Goal: Information Seeking & Learning: Learn about a topic

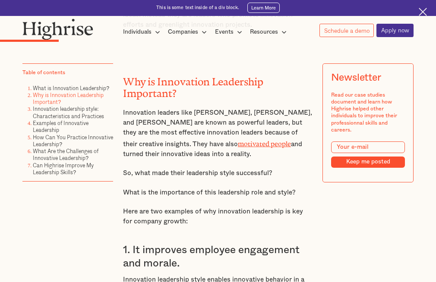
scroll to position [950, 0]
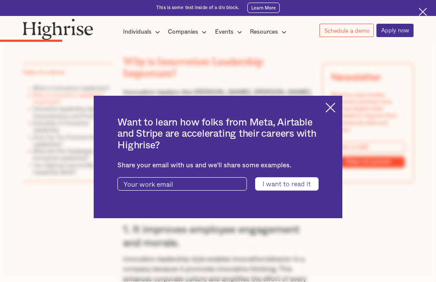
click at [335, 108] on img at bounding box center [330, 108] width 10 height 10
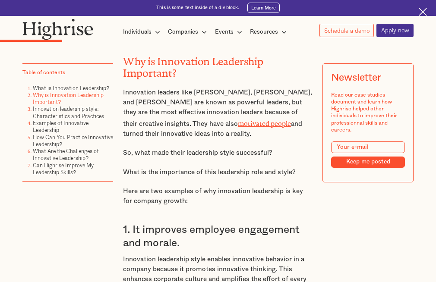
click at [123, 63] on h2 "Why is Innovation Leadership Important?" at bounding box center [218, 65] width 190 height 23
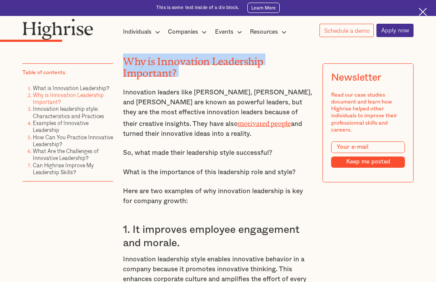
click at [123, 63] on h2 "Why is Innovation Leadership Important?" at bounding box center [218, 65] width 190 height 23
drag, startPoint x: 122, startPoint y: 63, endPoint x: 133, endPoint y: 67, distance: 11.2
click at [129, 66] on h2 "Why is Innovation Leadership Important?" at bounding box center [218, 65] width 190 height 23
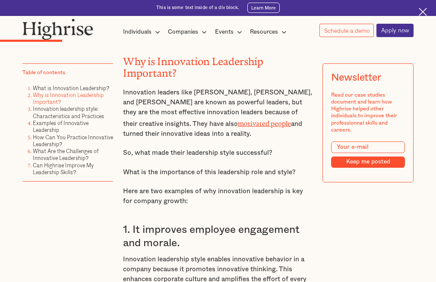
drag, startPoint x: 142, startPoint y: 103, endPoint x: 76, endPoint y: 223, distance: 136.8
drag, startPoint x: 123, startPoint y: 67, endPoint x: 303, endPoint y: 145, distance: 195.9
copy div "Why is Innovation Leadership Important? Innovation leaders like [PERSON_NAME], …"
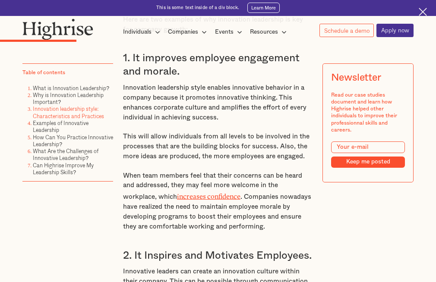
scroll to position [1079, 0]
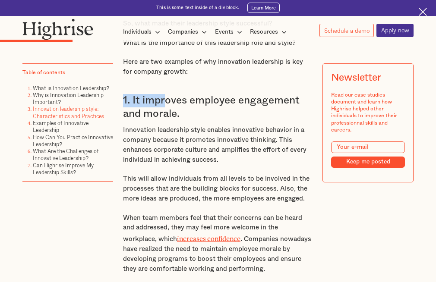
drag, startPoint x: 122, startPoint y: 105, endPoint x: 214, endPoint y: 125, distance: 94.0
click at [177, 117] on h3 "1. It improves employee engagement and morale." at bounding box center [218, 107] width 190 height 26
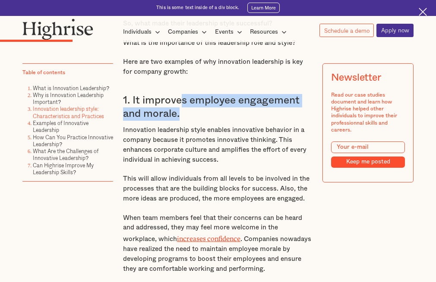
drag, startPoint x: 214, startPoint y: 125, endPoint x: 230, endPoint y: 127, distance: 17.0
click at [229, 120] on h3 "1. It improves employee engagement and morale." at bounding box center [218, 107] width 190 height 26
click at [233, 120] on h3 "1. It improves employee engagement and morale." at bounding box center [218, 107] width 190 height 26
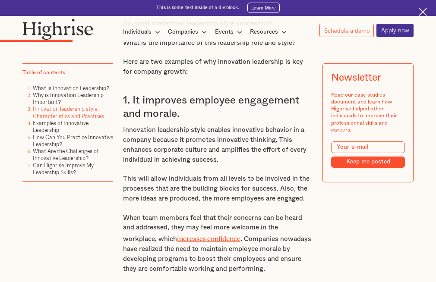
drag, startPoint x: 236, startPoint y: 127, endPoint x: 243, endPoint y: 128, distance: 7.4
click at [242, 120] on h3 "1. It improves employee engagement and morale." at bounding box center [218, 107] width 190 height 26
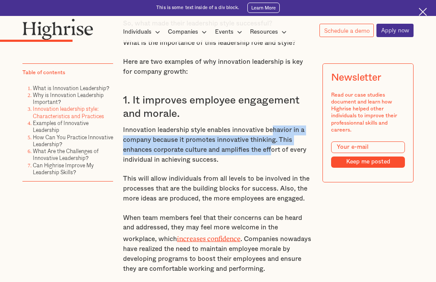
drag, startPoint x: 271, startPoint y: 145, endPoint x: 272, endPoint y: 151, distance: 6.6
click at [272, 158] on p "Innovation leadership style enables innovative behavior in a company because it…" at bounding box center [218, 146] width 190 height 40
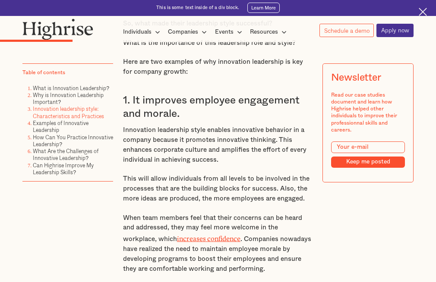
drag, startPoint x: 226, startPoint y: 87, endPoint x: 221, endPoint y: 92, distance: 7.1
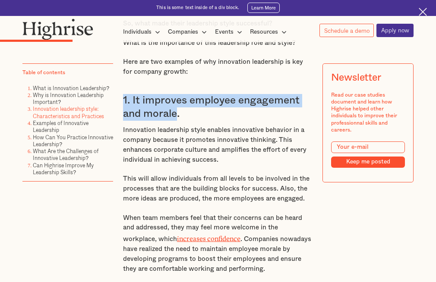
drag, startPoint x: 121, startPoint y: 110, endPoint x: 179, endPoint y: 126, distance: 60.0
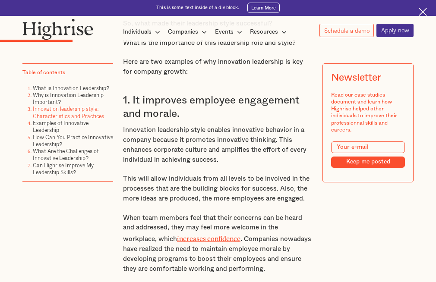
drag, startPoint x: 183, startPoint y: 134, endPoint x: 186, endPoint y: 146, distance: 13.0
click at [186, 142] on p "Innovation leadership style enables innovative behavior in a company because it…" at bounding box center [218, 146] width 190 height 40
click at [186, 144] on p "Innovation leadership style enables innovative behavior in a company because it…" at bounding box center [218, 146] width 190 height 40
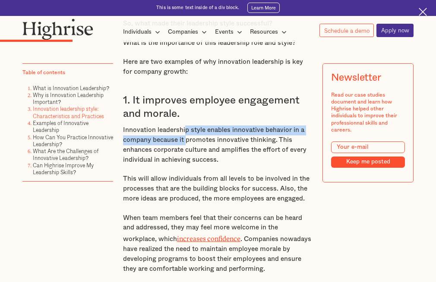
click at [187, 148] on p "Innovation leadership style enables innovative behavior in a company because it…" at bounding box center [218, 146] width 190 height 40
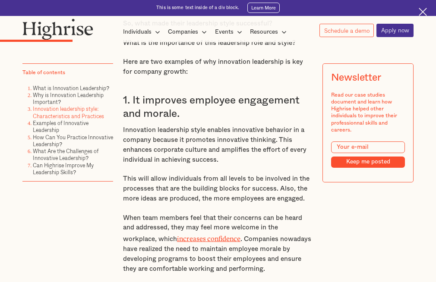
drag, startPoint x: 188, startPoint y: 148, endPoint x: 184, endPoint y: 126, distance: 22.9
click at [188, 146] on p "Innovation leadership style enables innovative behavior in a company because it…" at bounding box center [218, 146] width 190 height 40
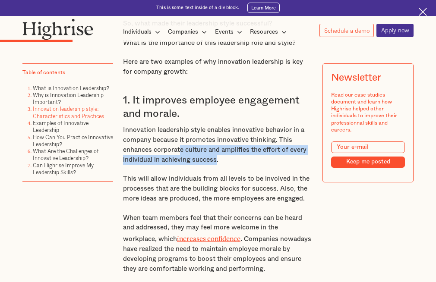
drag, startPoint x: 215, startPoint y: 168, endPoint x: 180, endPoint y: 153, distance: 37.9
click at [181, 154] on p "Innovation leadership style enables innovative behavior in a company because it…" at bounding box center [218, 146] width 190 height 40
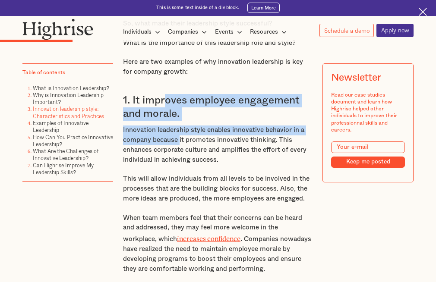
drag, startPoint x: 179, startPoint y: 150, endPoint x: 162, endPoint y: 113, distance: 40.8
drag, startPoint x: 162, startPoint y: 113, endPoint x: 194, endPoint y: 115, distance: 31.6
click at [162, 113] on h3 "1. It improves employee engagement and morale." at bounding box center [218, 107] width 190 height 26
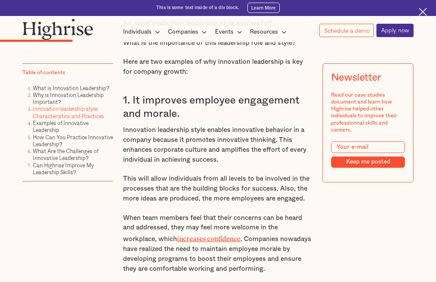
drag, startPoint x: 224, startPoint y: 99, endPoint x: 228, endPoint y: 108, distance: 9.9
click at [218, 165] on p "Innovation leadership style enables innovative behavior in a company because it…" at bounding box center [218, 146] width 190 height 40
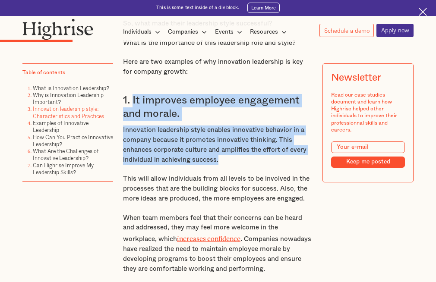
drag, startPoint x: 217, startPoint y: 169, endPoint x: 132, endPoint y: 113, distance: 101.5
click at [132, 113] on h3 "1. It improves employee engagement and morale." at bounding box center [218, 107] width 190 height 26
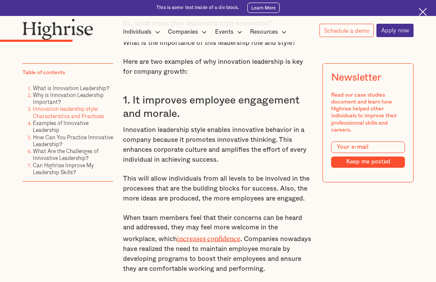
click at [128, 114] on h3 "1. It improves employee engagement and morale." at bounding box center [218, 107] width 190 height 26
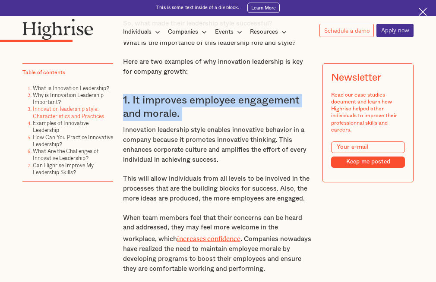
drag, startPoint x: 128, startPoint y: 114, endPoint x: 104, endPoint y: 123, distance: 26.1
click at [104, 123] on li "Examples of Innovative Leadership" at bounding box center [73, 127] width 80 height 14
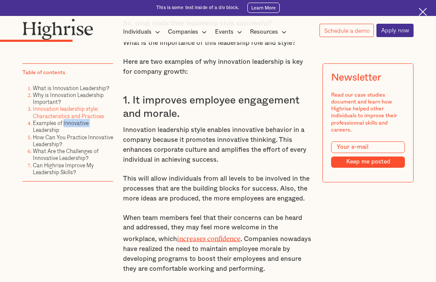
drag, startPoint x: 104, startPoint y: 123, endPoint x: 109, endPoint y: 123, distance: 5.3
click at [103, 124] on li "Examples of Innovative Leadership" at bounding box center [73, 127] width 80 height 14
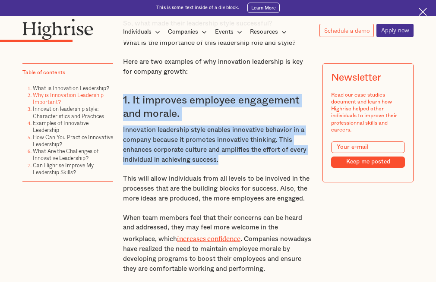
drag, startPoint x: 122, startPoint y: 106, endPoint x: 224, endPoint y: 170, distance: 121.0
copy div "1. It improves employee engagement and morale. Innovation leadership style enab…"
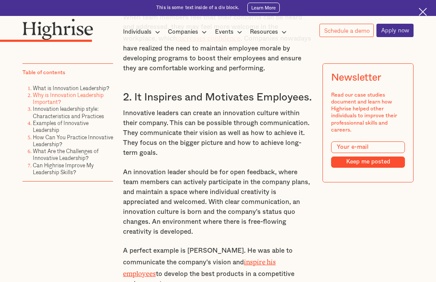
scroll to position [1295, 0]
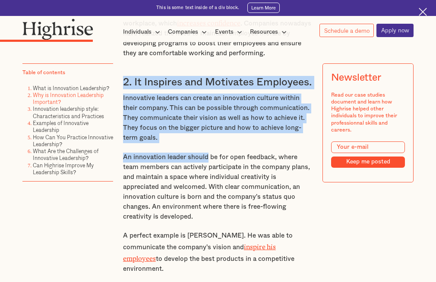
drag, startPoint x: 121, startPoint y: 92, endPoint x: 208, endPoint y: 170, distance: 116.4
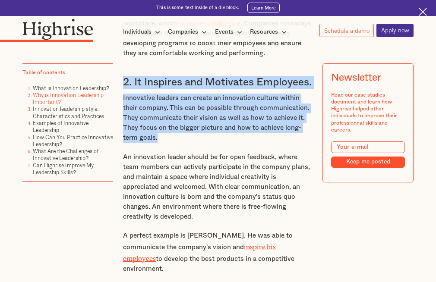
drag, startPoint x: 122, startPoint y: 90, endPoint x: 202, endPoint y: 165, distance: 109.9
copy div "2. It Inspires and Motivates Employees. Innovative leaders can create an innova…"
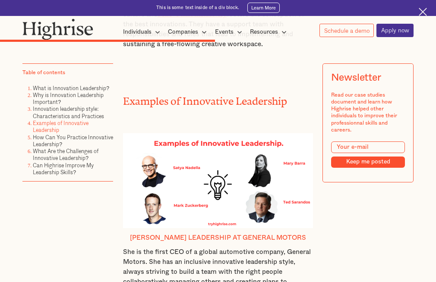
scroll to position [2633, 0]
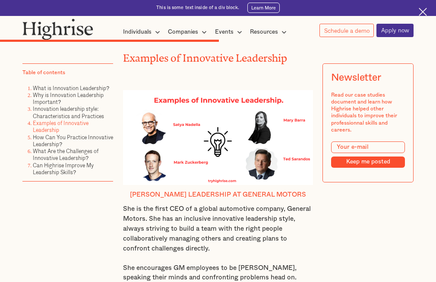
click at [218, 128] on img at bounding box center [218, 137] width 190 height 95
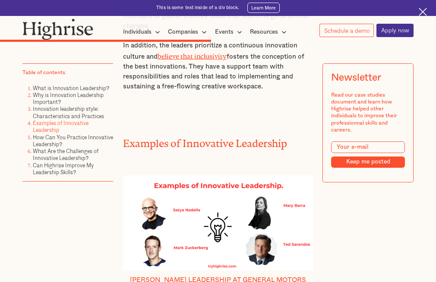
scroll to position [2546, 0]
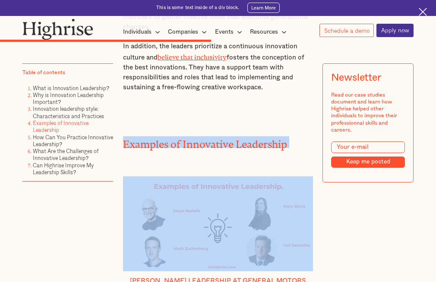
drag, startPoint x: 122, startPoint y: 129, endPoint x: 306, endPoint y: 206, distance: 199.2
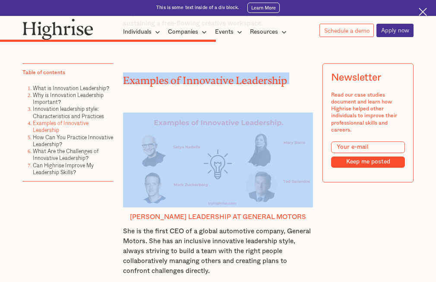
scroll to position [2633, 0]
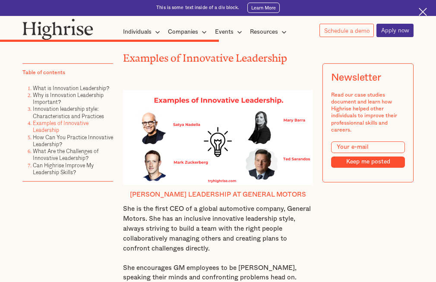
click at [316, 206] on div "“Some see things as they are and ask why. Others dream things that never were a…" at bounding box center [217, 37] width 391 height 4372
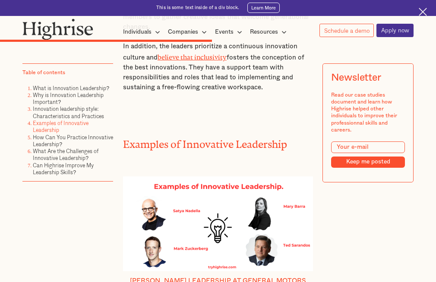
scroll to position [2590, 0]
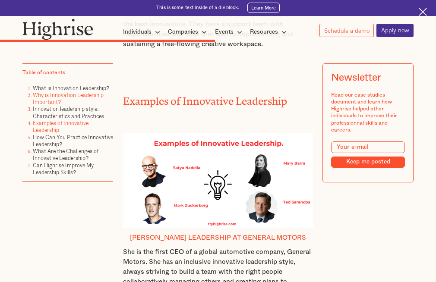
click at [85, 97] on link "Why is Innovation Leadership Important?" at bounding box center [68, 98] width 71 height 15
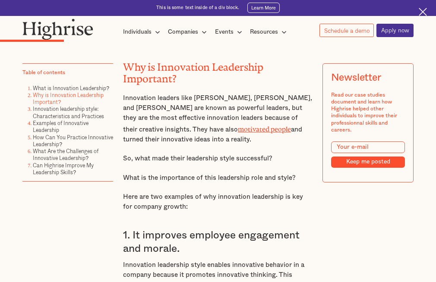
scroll to position [1032, 0]
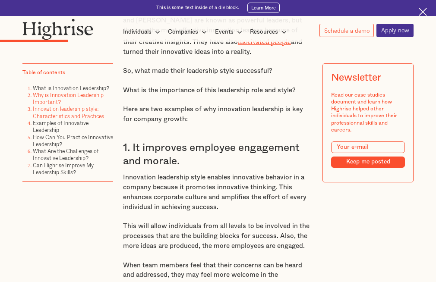
click at [82, 113] on link "Innovation leadership style: Characteristics and Practices" at bounding box center [68, 112] width 71 height 15
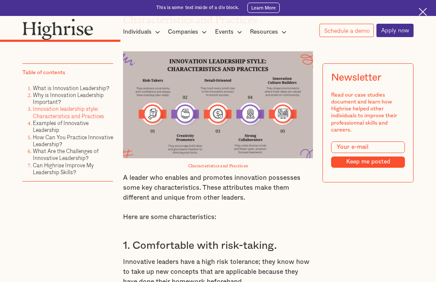
scroll to position [1591, 0]
drag, startPoint x: 114, startPoint y: 64, endPoint x: 199, endPoint y: 81, distance: 86.8
click at [249, 87] on img at bounding box center [218, 104] width 190 height 107
drag, startPoint x: 249, startPoint y: 87, endPoint x: 202, endPoint y: 77, distance: 48.5
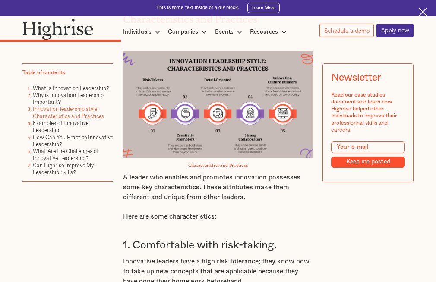
click at [202, 77] on img at bounding box center [218, 104] width 190 height 107
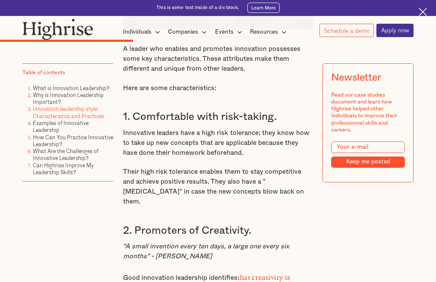
scroll to position [1720, 0]
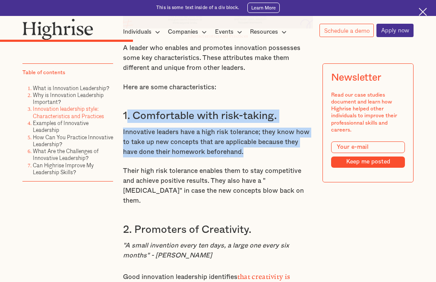
drag, startPoint x: 125, startPoint y: 133, endPoint x: 303, endPoint y: 172, distance: 182.1
click at [303, 172] on div "Why is Innovation Leadership Important? Innovation leaders like [PERSON_NAME], …" at bounding box center [218, 95] width 190 height 1666
click at [289, 120] on div "Why is Innovation Leadership Important? Innovation leaders like [PERSON_NAME], …" at bounding box center [218, 95] width 190 height 1666
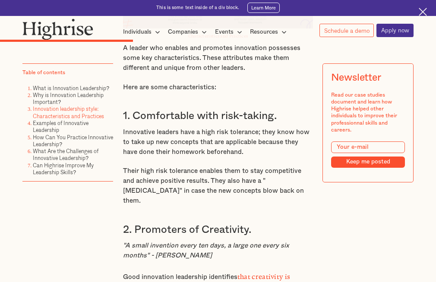
click at [126, 123] on h3 "1. Comfortable with risk-taking." at bounding box center [218, 116] width 190 height 13
click at [123, 123] on h3 "1. Comfortable with risk-taking." at bounding box center [218, 116] width 190 height 13
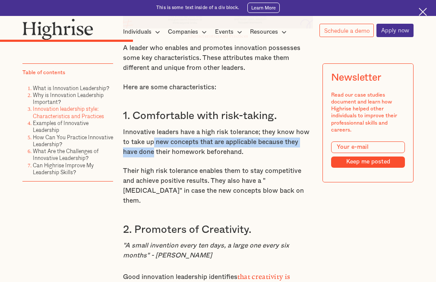
drag, startPoint x: 151, startPoint y: 163, endPoint x: 151, endPoint y: 170, distance: 6.9
click at [151, 158] on p "Innovative leaders have a high risk tolerance; they know how to take up new con…" at bounding box center [218, 143] width 190 height 30
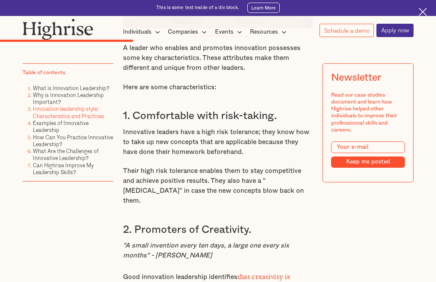
click at [161, 180] on div "Why is Innovation Leadership Important? Innovation leaders like [PERSON_NAME], …" at bounding box center [218, 95] width 190 height 1666
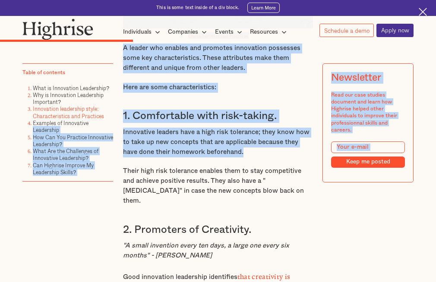
drag, startPoint x: 242, startPoint y: 169, endPoint x: 111, endPoint y: 123, distance: 138.4
click at [111, 123] on li "Examples of Innovative Leadership" at bounding box center [73, 127] width 80 height 14
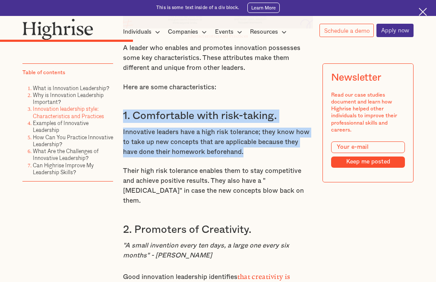
drag, startPoint x: 245, startPoint y: 168, endPoint x: 118, endPoint y: 130, distance: 132.0
copy div "1. Comfortable with risk-taking. Innovative leaders have a high risk tolerance;…"
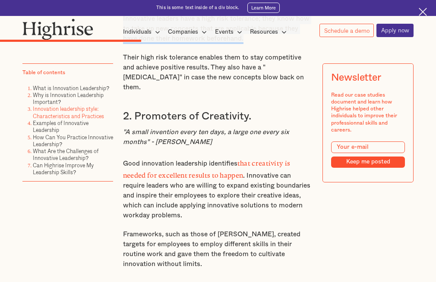
scroll to position [1850, 0]
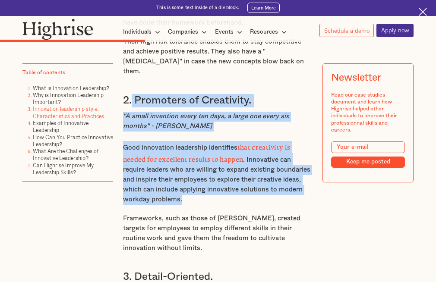
drag, startPoint x: 131, startPoint y: 106, endPoint x: 314, endPoint y: 207, distance: 209.2
copy div "Promoters of Creativity. "A small invention every ten days, a large one every s…"
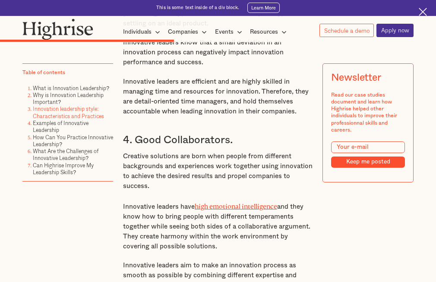
scroll to position [2195, 0]
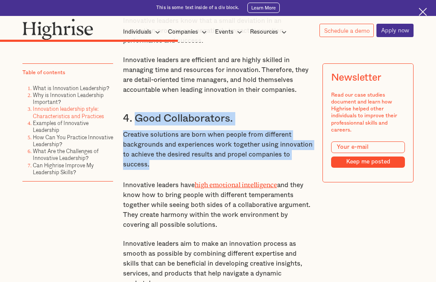
drag, startPoint x: 132, startPoint y: 114, endPoint x: 306, endPoint y: 165, distance: 181.1
click at [306, 165] on p "Creative solutions are born when people from different backgrounds and experien…" at bounding box center [218, 150] width 190 height 40
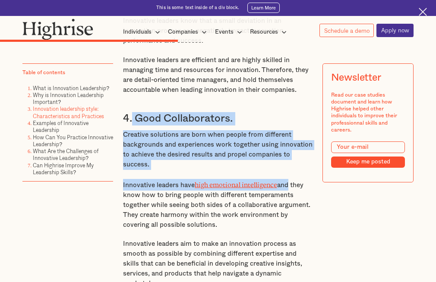
drag, startPoint x: 131, startPoint y: 116, endPoint x: 288, endPoint y: 173, distance: 166.7
copy div "Good Collaborators. Creative solutions are born when people from different back…"
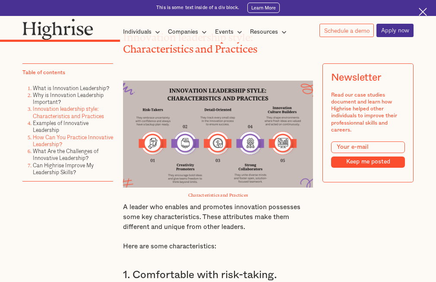
scroll to position [1548, 0]
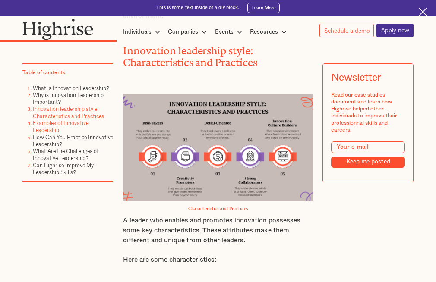
click at [78, 128] on link "Examples of Innovative Leadership" at bounding box center [61, 126] width 56 height 15
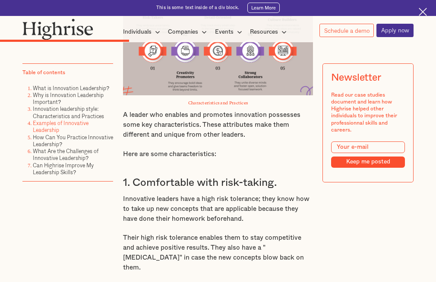
scroll to position [1701, 0]
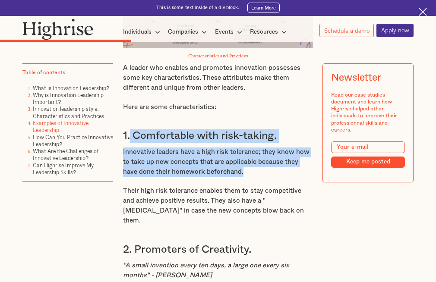
drag, startPoint x: 129, startPoint y: 153, endPoint x: 250, endPoint y: 192, distance: 127.1
click at [249, 191] on div "Why is Innovation Leadership Important? Innovation leaders like [PERSON_NAME], …" at bounding box center [218, 114] width 190 height 1666
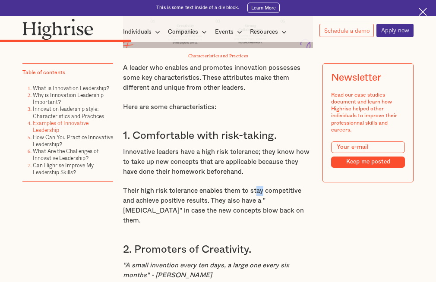
drag, startPoint x: 259, startPoint y: 200, endPoint x: 263, endPoint y: 202, distance: 4.6
click at [263, 202] on div "Why is Innovation Leadership Important? Innovation leaders like [PERSON_NAME], …" at bounding box center [218, 114] width 190 height 1666
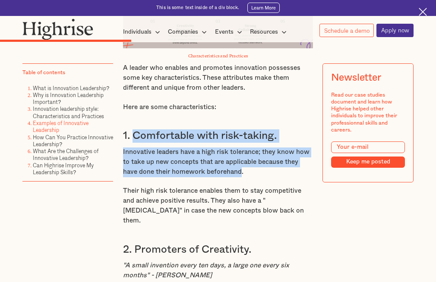
drag, startPoint x: 133, startPoint y: 147, endPoint x: 241, endPoint y: 192, distance: 117.1
click at [241, 192] on div "Why is Innovation Leadership Important? Innovation leaders like [PERSON_NAME], …" at bounding box center [218, 114] width 190 height 1666
copy div "Comfortable with risk-taking. Innovative leaders have a high risk tolerance; th…"
click at [180, 134] on div "Why is Innovation Leadership Important? Innovation leaders like [PERSON_NAME], …" at bounding box center [218, 114] width 190 height 1666
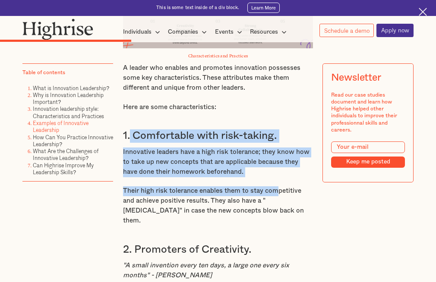
drag, startPoint x: 129, startPoint y: 147, endPoint x: 276, endPoint y: 200, distance: 156.1
click at [276, 200] on div "Why is Innovation Leadership Important? Innovation leaders like [PERSON_NAME], …" at bounding box center [218, 114] width 190 height 1666
click at [277, 200] on div "Why is Innovation Leadership Important? Innovation leaders like [PERSON_NAME], …" at bounding box center [218, 114] width 190 height 1666
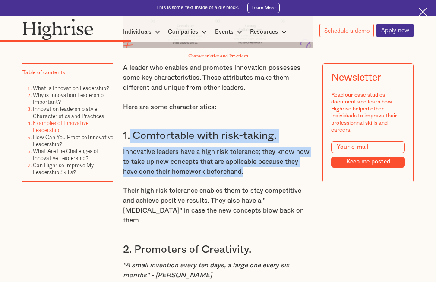
drag, startPoint x: 128, startPoint y: 151, endPoint x: 256, endPoint y: 191, distance: 134.5
click at [256, 192] on div "Why is Innovation Leadership Important? Innovation leaders like [PERSON_NAME], …" at bounding box center [218, 114] width 190 height 1666
copy div "Comfortable with risk-taking. Innovative leaders have a high risk tolerance; th…"
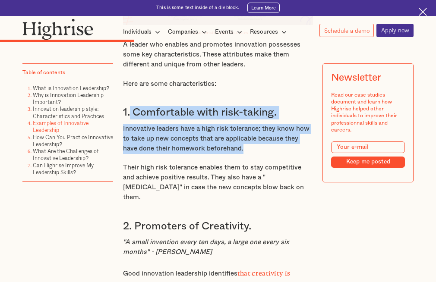
scroll to position [1744, 0]
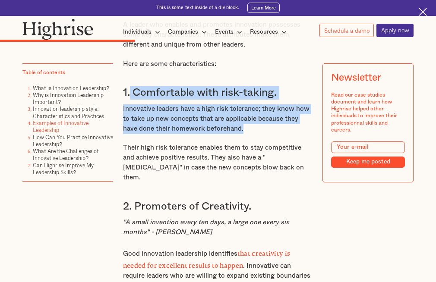
copy div "Comfortable with risk-taking. Innovative leaders have a high risk tolerance; th…"
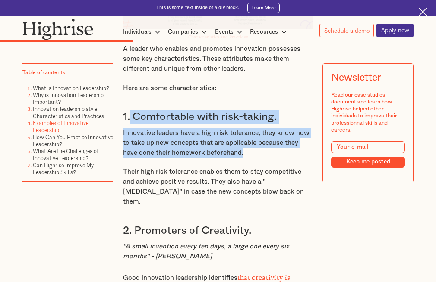
scroll to position [1701, 0]
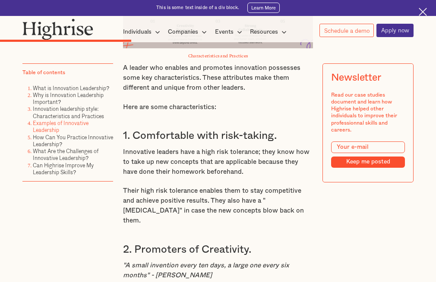
drag, startPoint x: 374, startPoint y: 224, endPoint x: 100, endPoint y: 199, distance: 275.2
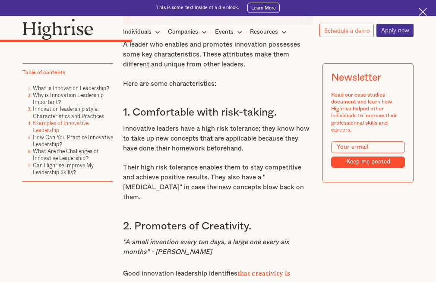
scroll to position [1744, 0]
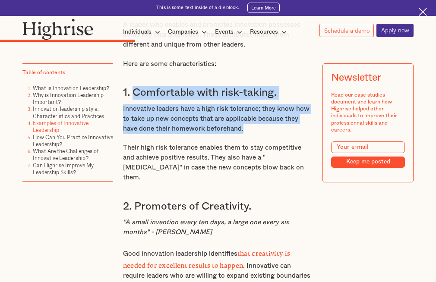
drag, startPoint x: 133, startPoint y: 106, endPoint x: 262, endPoint y: 147, distance: 135.4
click at [261, 147] on div "Why is Innovation Leadership Important? Innovation leaders like [PERSON_NAME], …" at bounding box center [218, 71] width 190 height 1666
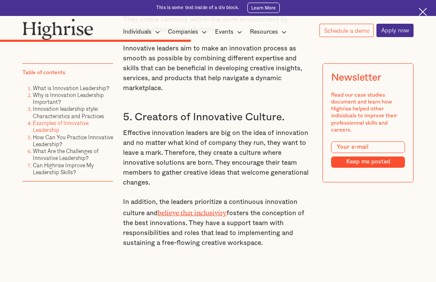
scroll to position [2391, 0]
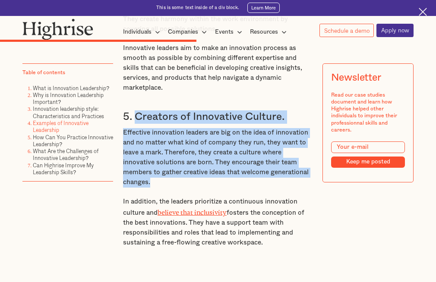
drag, startPoint x: 133, startPoint y: 105, endPoint x: 303, endPoint y: 170, distance: 181.5
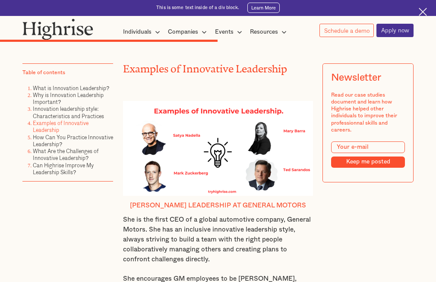
scroll to position [2607, 0]
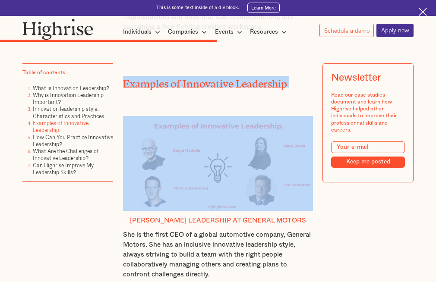
drag, startPoint x: 121, startPoint y: 67, endPoint x: 323, endPoint y: 120, distance: 208.4
click at [323, 118] on div "“Some see things as they are and ask why. Others dream things that never were a…" at bounding box center [217, 63] width 391 height 4372
click at [322, 121] on div "“Some see things as they are and ask why. Others dream things that never were a…" at bounding box center [217, 63] width 391 height 4372
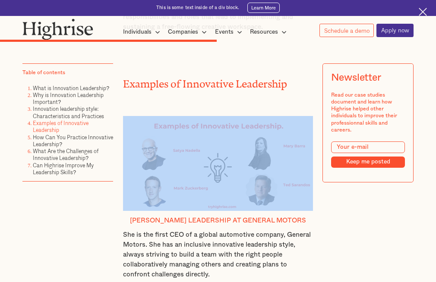
click at [322, 121] on div "“Some see things as they are and ask why. Others dream things that never were a…" at bounding box center [217, 63] width 391 height 4372
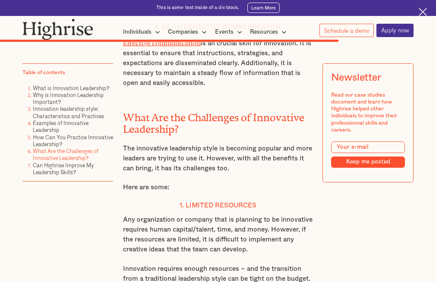
scroll to position [3902, 0]
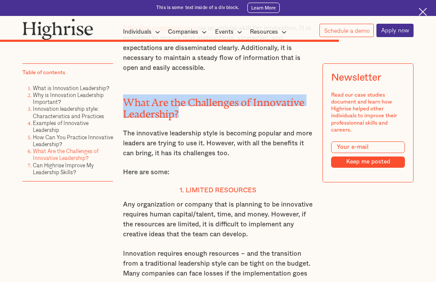
drag, startPoint x: 122, startPoint y: 69, endPoint x: 223, endPoint y: 82, distance: 102.3
click at [223, 95] on h2 "What Are the Challenges of Innovative Leadership?" at bounding box center [218, 106] width 190 height 23
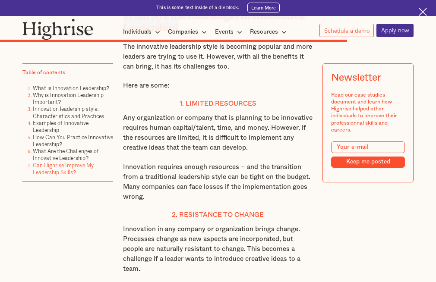
scroll to position [3988, 0]
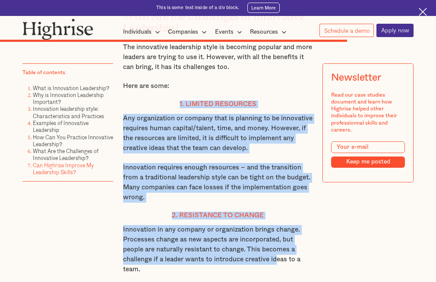
drag, startPoint x: 176, startPoint y: 74, endPoint x: 280, endPoint y: 246, distance: 201.2
click at [279, 241] on div "How Can You Practice Innovative Leadership? The business world is becoming more…" at bounding box center [218, 15] width 190 height 1024
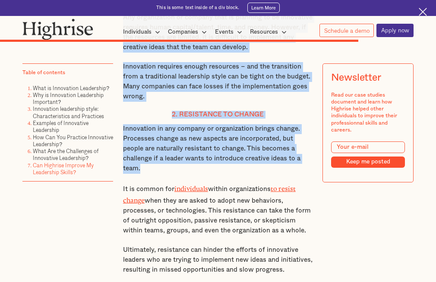
scroll to position [4109, 0]
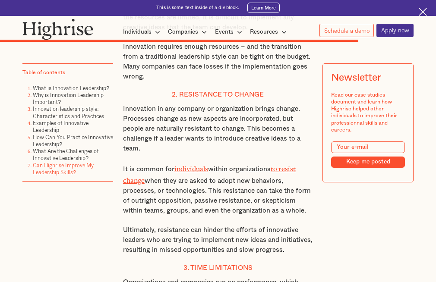
click at [360, 221] on div "Newsletter Read our case studies document and learn how Highrise helped other i…" at bounding box center [368, 149] width 91 height 173
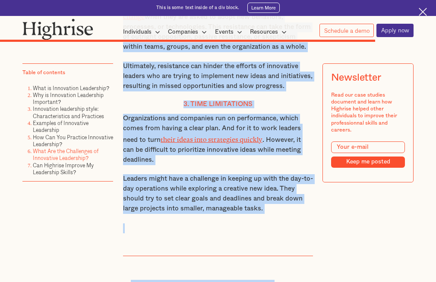
scroll to position [4290, 0]
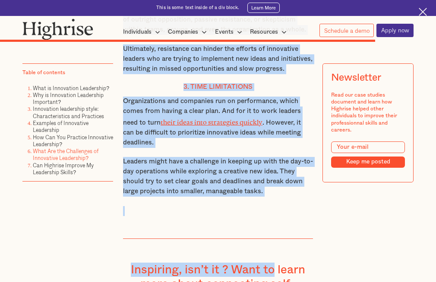
drag, startPoint x: 125, startPoint y: 170, endPoint x: 275, endPoint y: 227, distance: 161.0
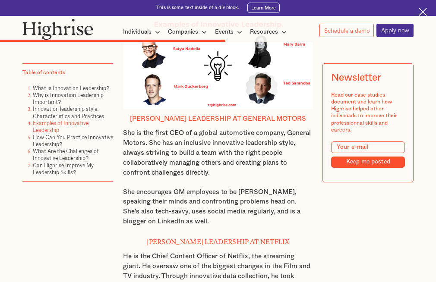
scroll to position [2698, 0]
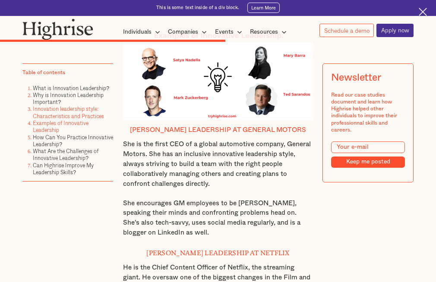
click at [45, 113] on link "Innovation leadership style: Characteristics and Practices" at bounding box center [68, 112] width 71 height 15
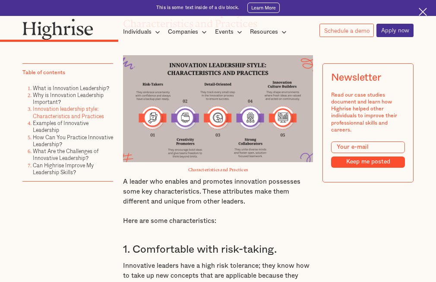
scroll to position [1591, 0]
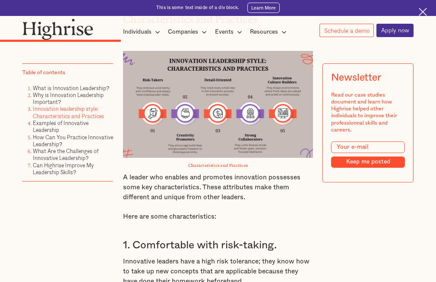
click at [201, 149] on img at bounding box center [218, 104] width 190 height 107
click at [68, 97] on link "Why is Innovation Leadership Important?" at bounding box center [68, 98] width 71 height 15
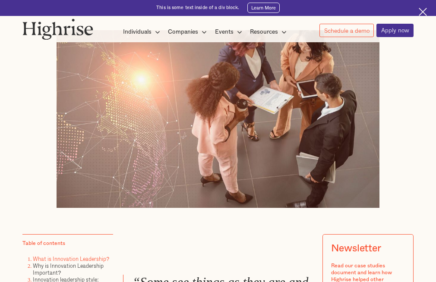
scroll to position [388, 0]
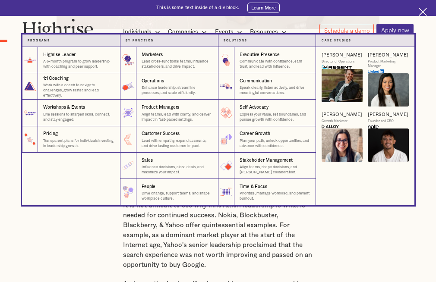
click at [148, 28] on div "Individuals" at bounding box center [137, 32] width 28 height 10
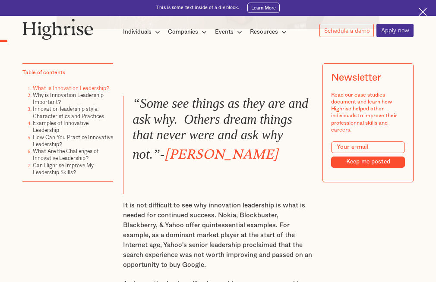
click at [146, 33] on div "Individuals" at bounding box center [137, 32] width 28 height 10
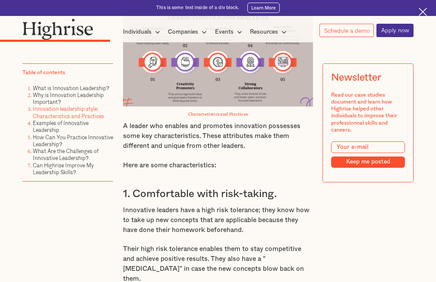
scroll to position [1461, 0]
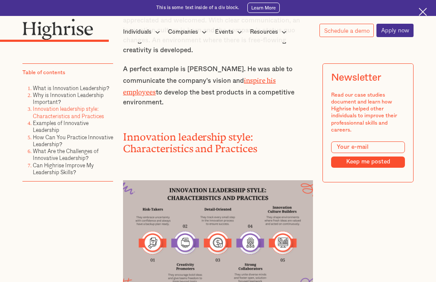
click at [69, 171] on li "Can Highrise Improve My Leadership Skills?" at bounding box center [73, 169] width 80 height 14
click at [270, 3] on link "Learn More" at bounding box center [263, 8] width 32 height 10
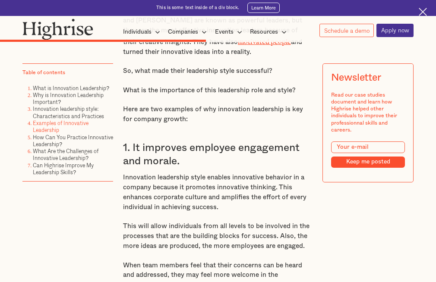
scroll to position [2590, 0]
